Goal: Task Accomplishment & Management: Use online tool/utility

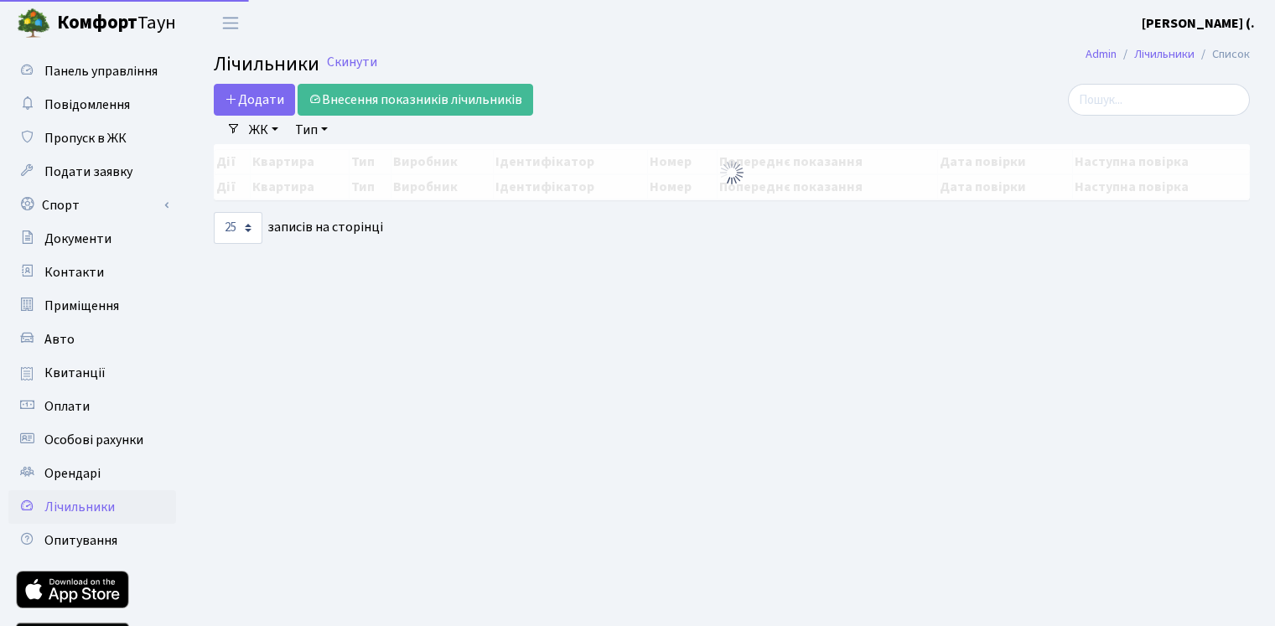
select select "25"
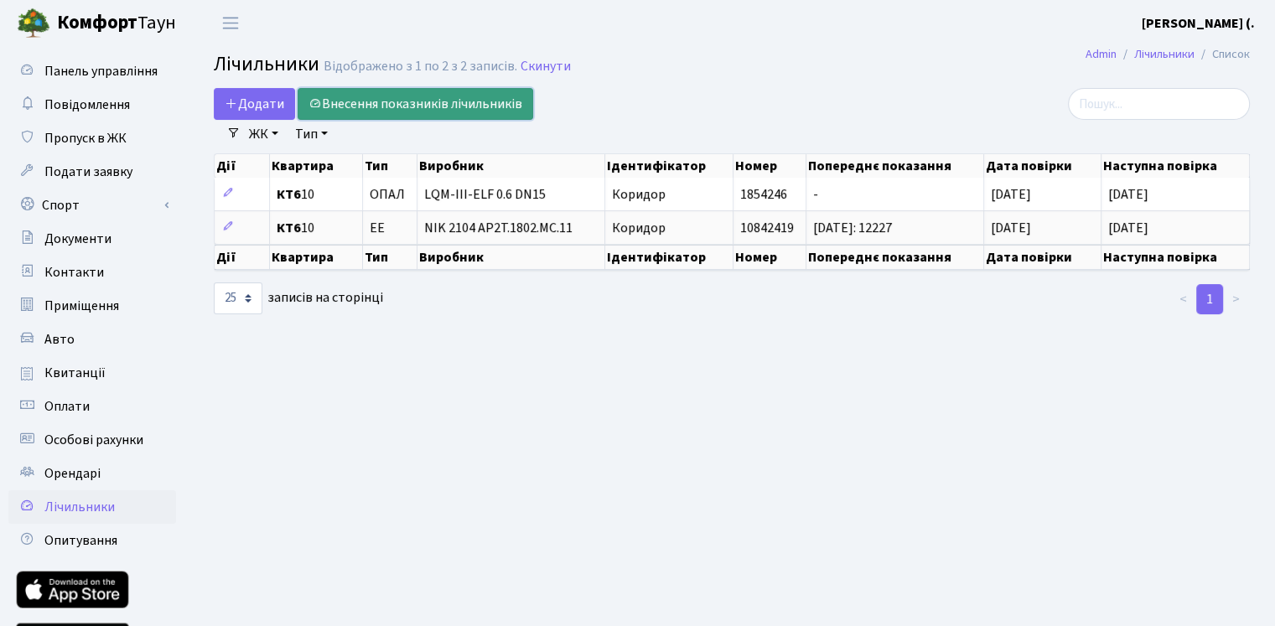
click at [387, 104] on link "Внесення показників лічильників" at bounding box center [416, 104] width 236 height 32
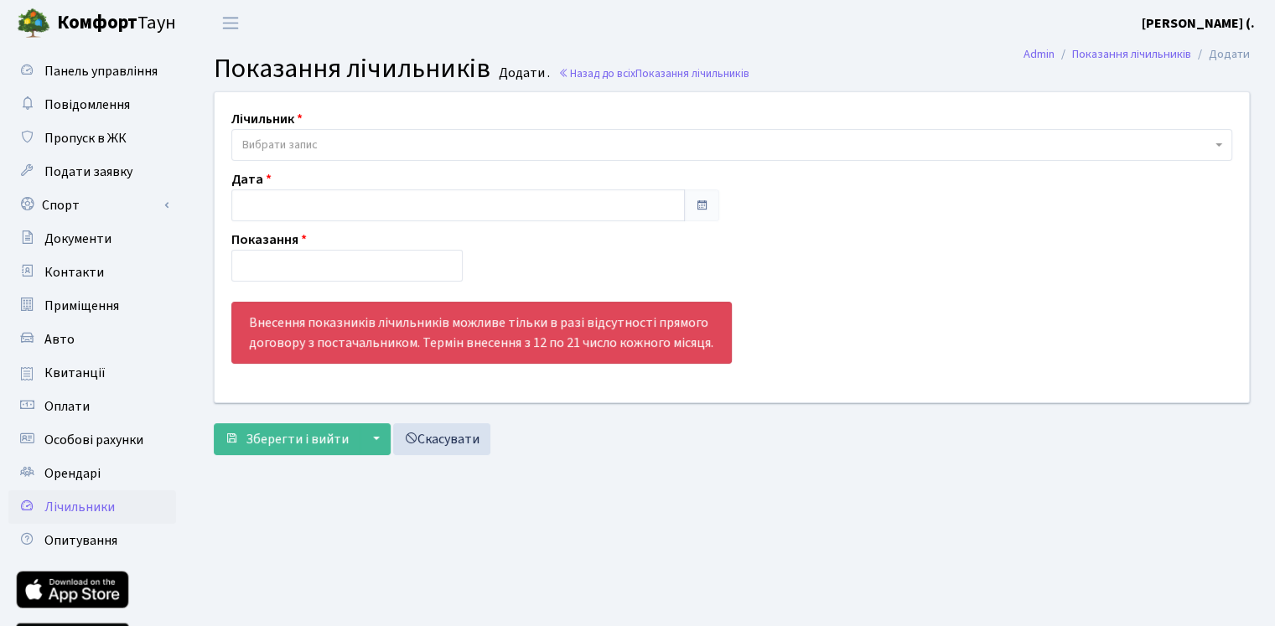
click at [336, 137] on span "Вибрати запис" at bounding box center [726, 145] width 969 height 17
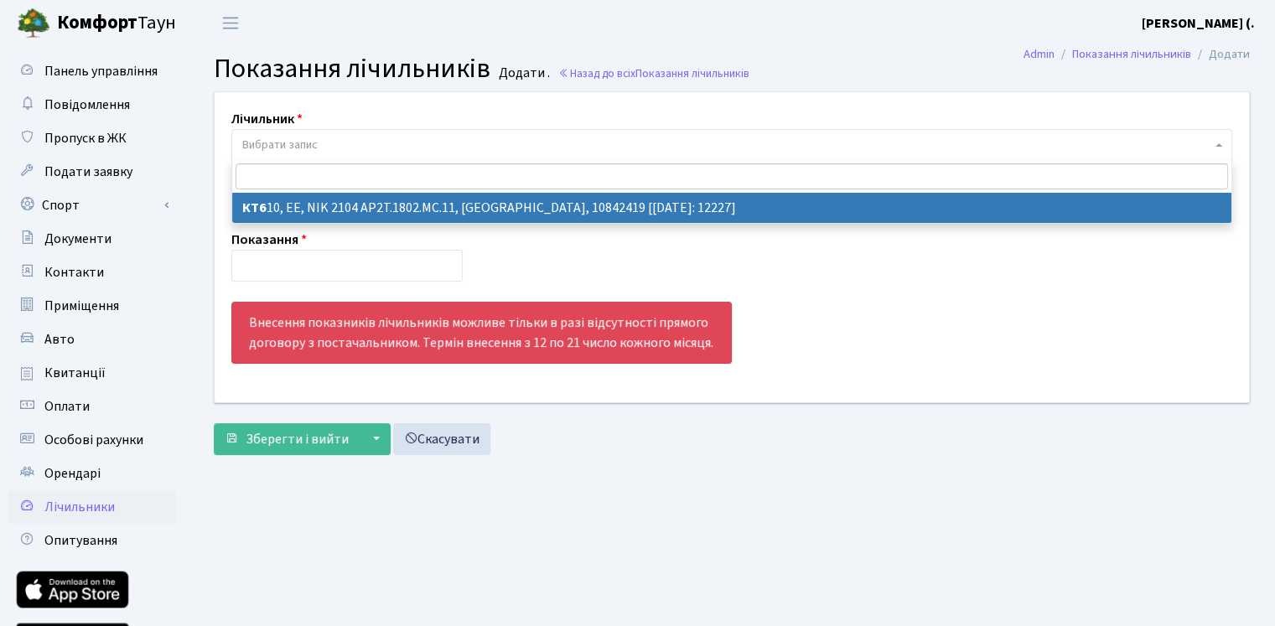
select select "19834"
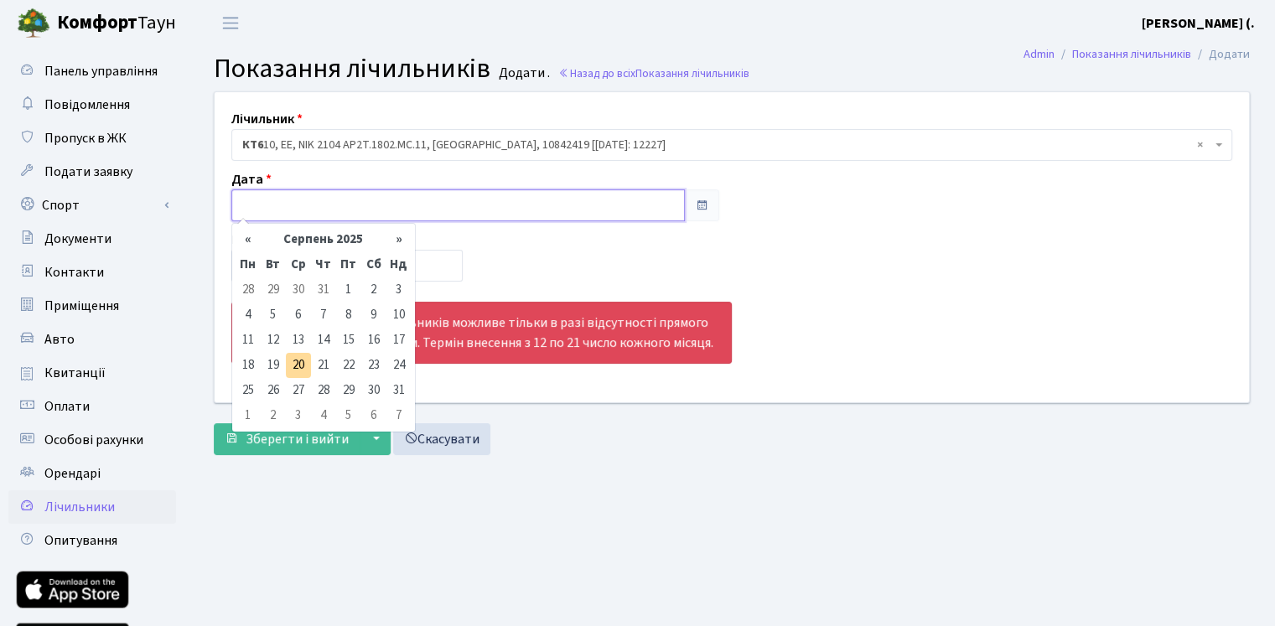
click at [312, 212] on input "text" at bounding box center [457, 205] width 453 height 32
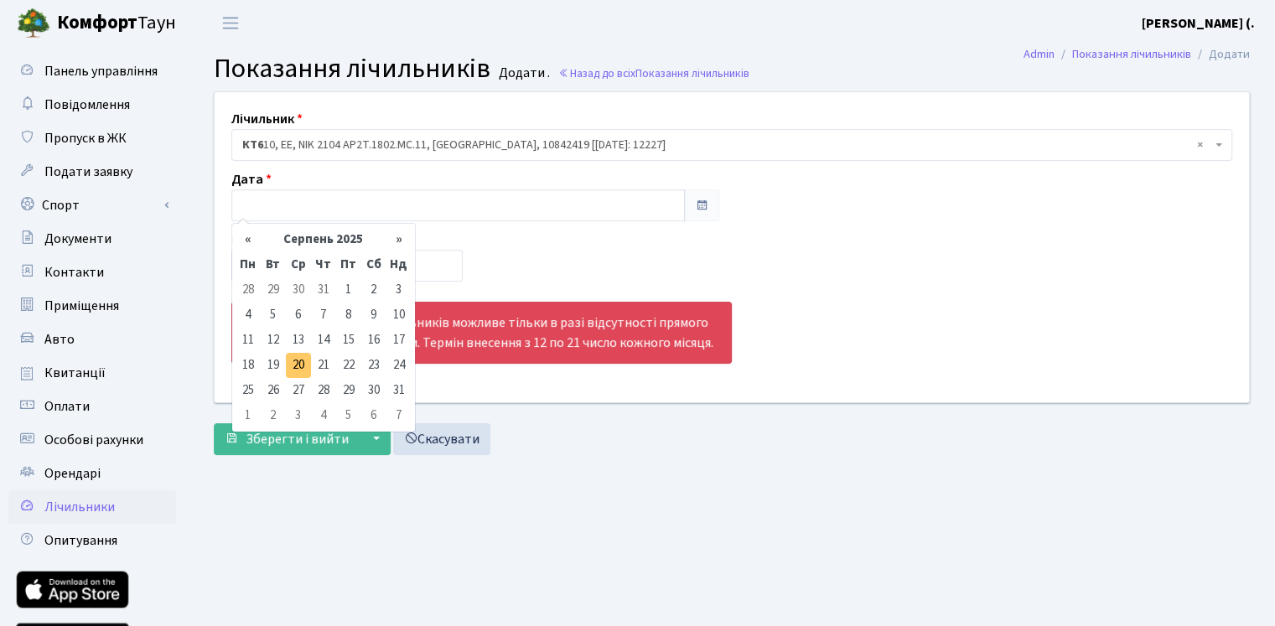
click at [302, 365] on td "20" at bounding box center [298, 365] width 25 height 25
type input "[DATE]"
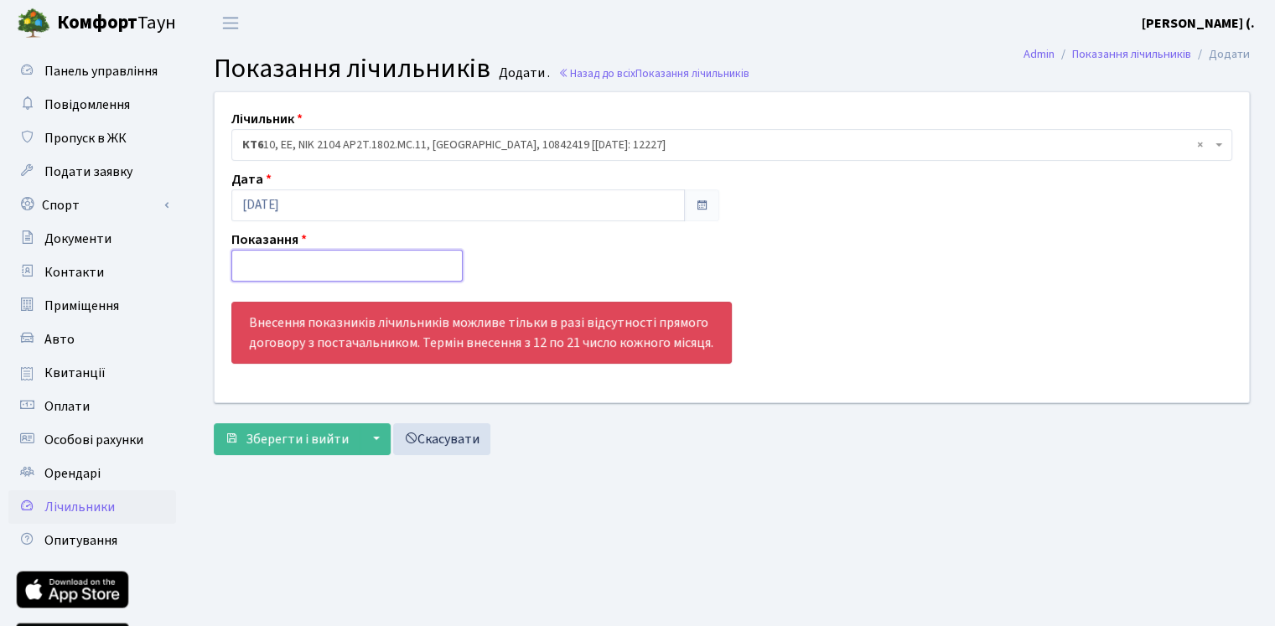
click at [307, 267] on input "number" at bounding box center [346, 266] width 231 height 32
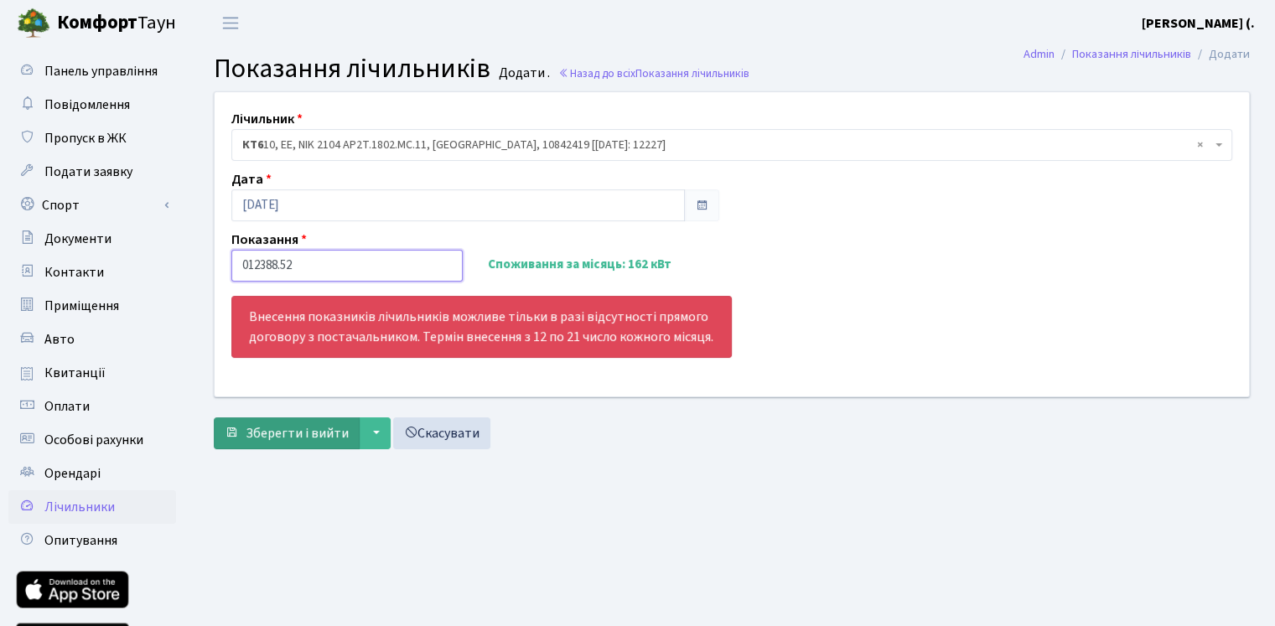
type input "012388.52"
click at [273, 437] on span "Зберегти і вийти" at bounding box center [297, 433] width 103 height 18
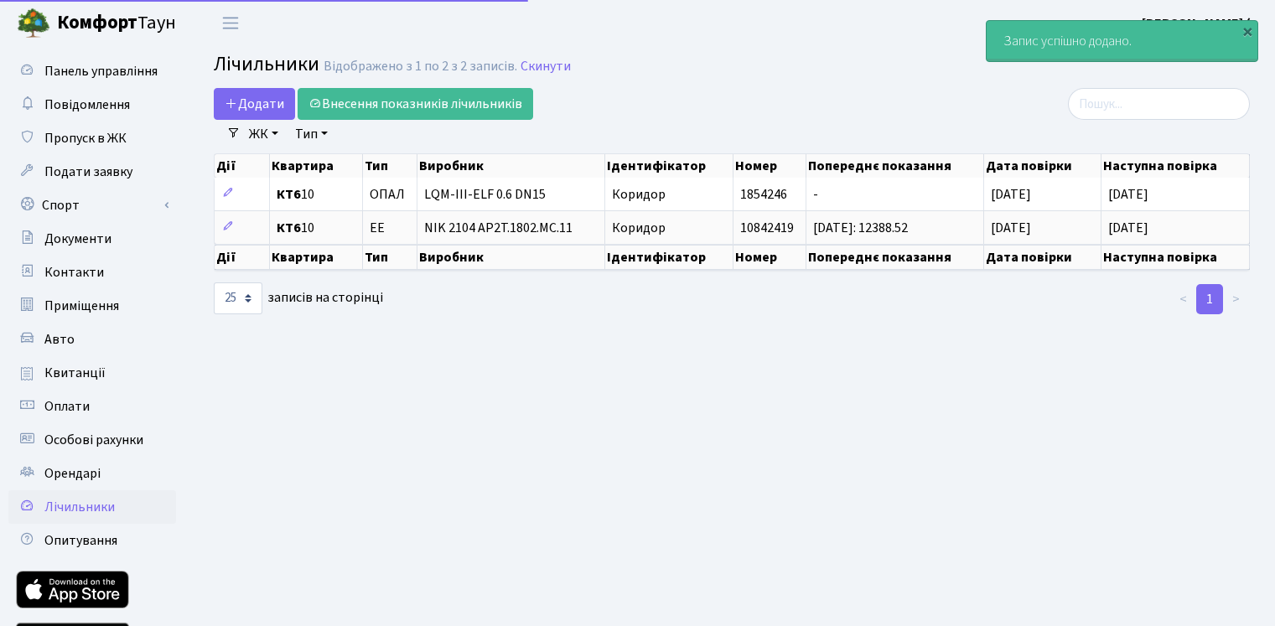
select select "25"
